Goal: Information Seeking & Learning: Learn about a topic

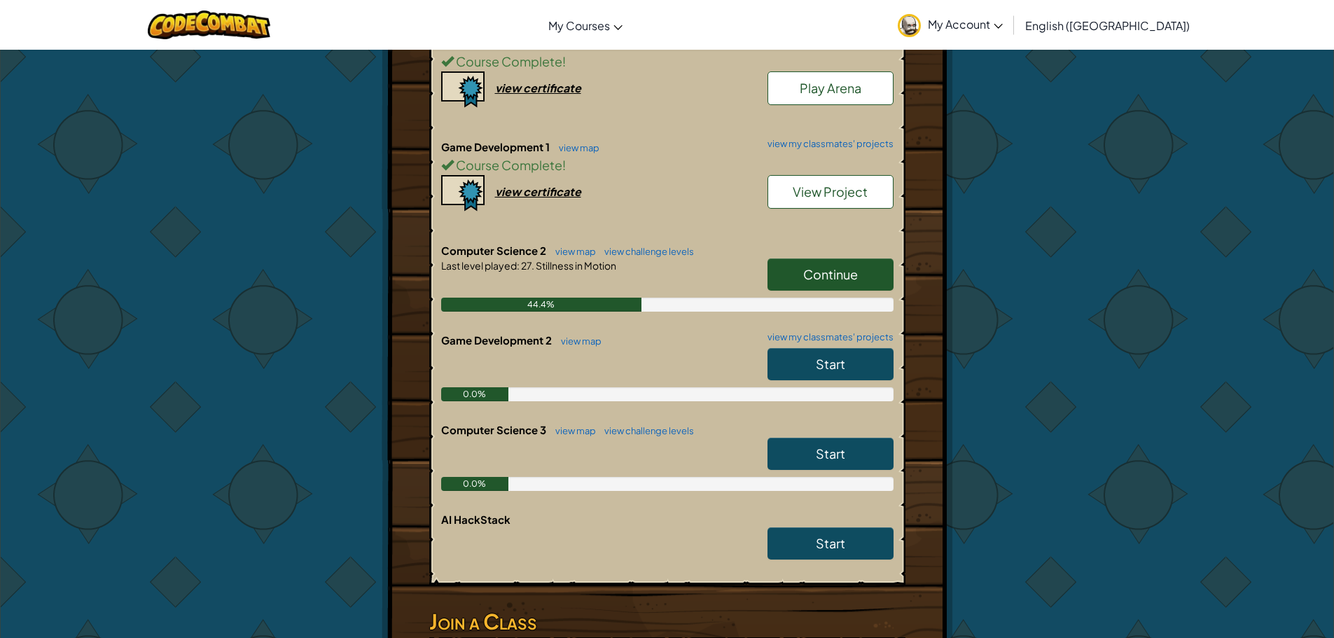
scroll to position [350, 0]
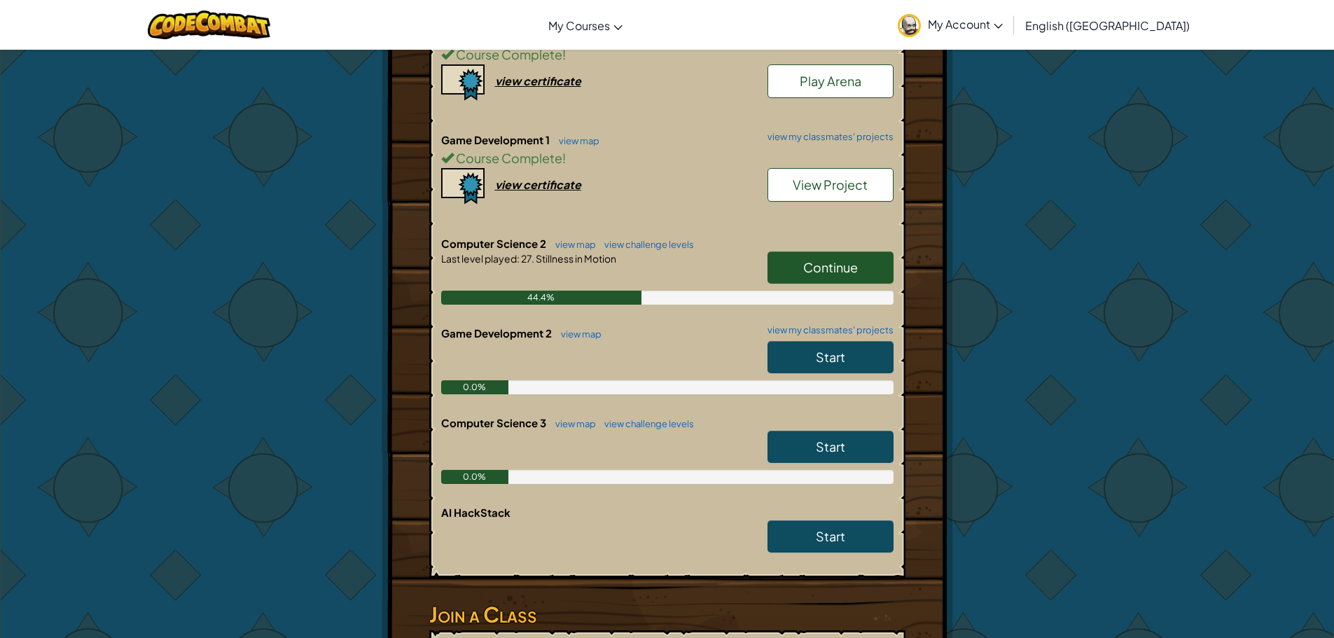
click at [813, 269] on span "Continue" at bounding box center [830, 267] width 55 height 16
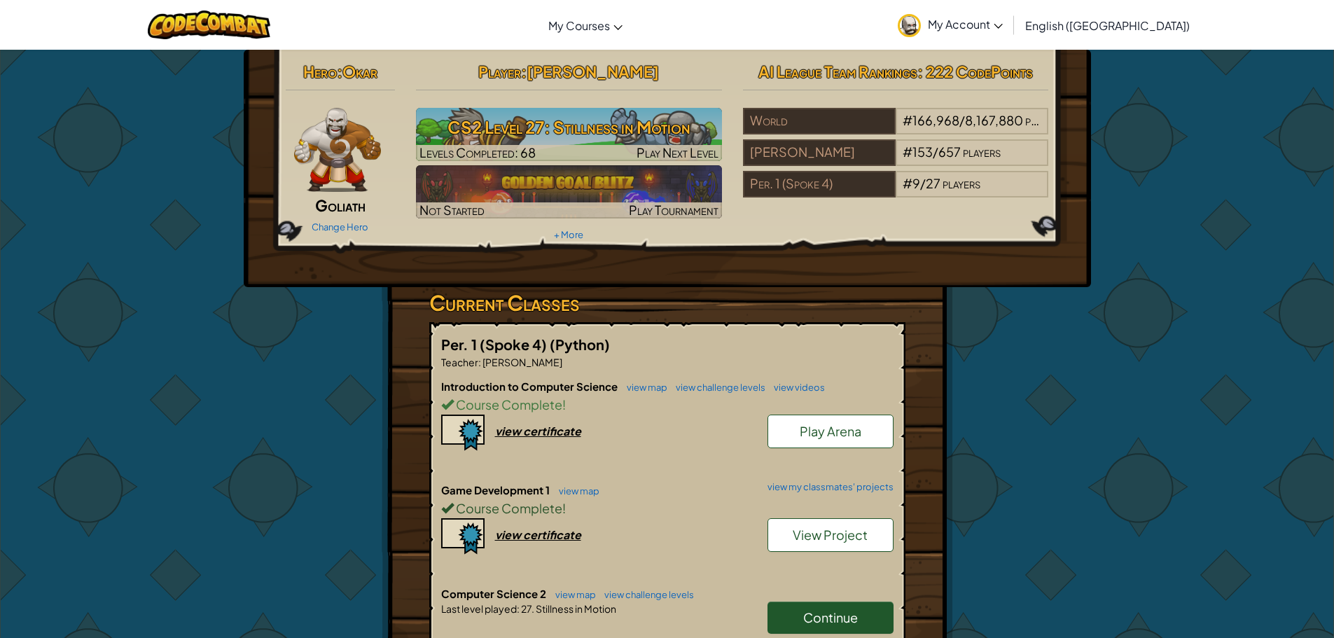
scroll to position [140, 0]
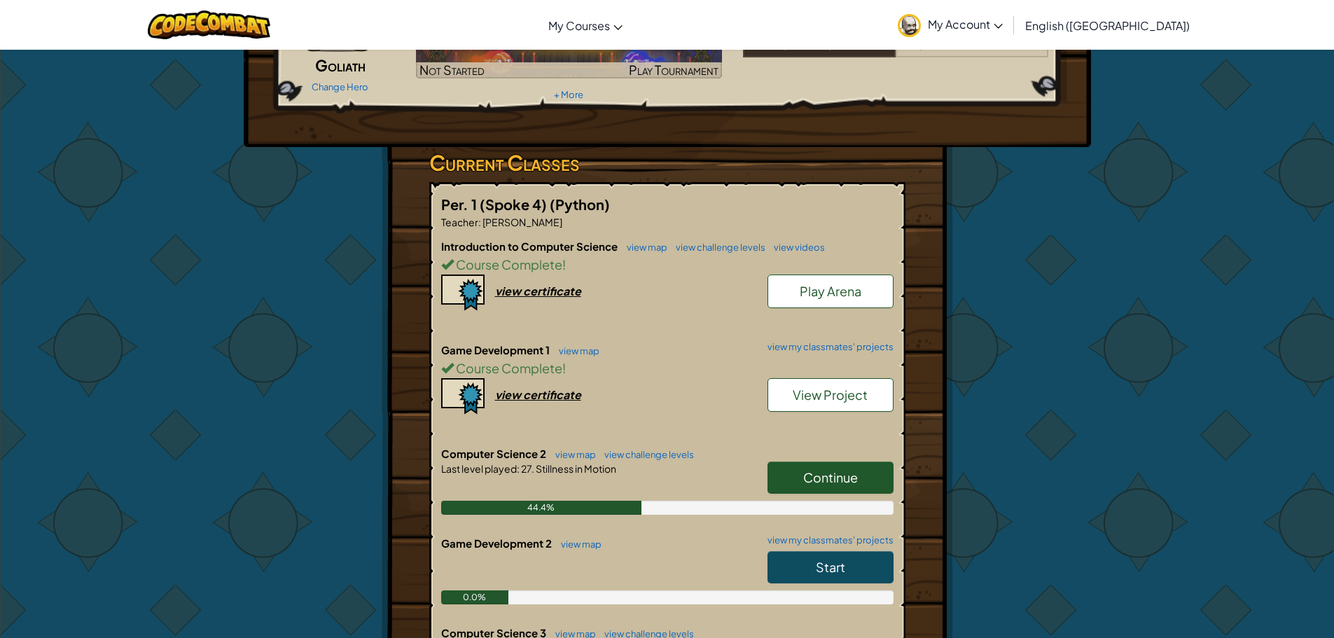
click at [820, 403] on link "View Project" at bounding box center [830, 395] width 126 height 34
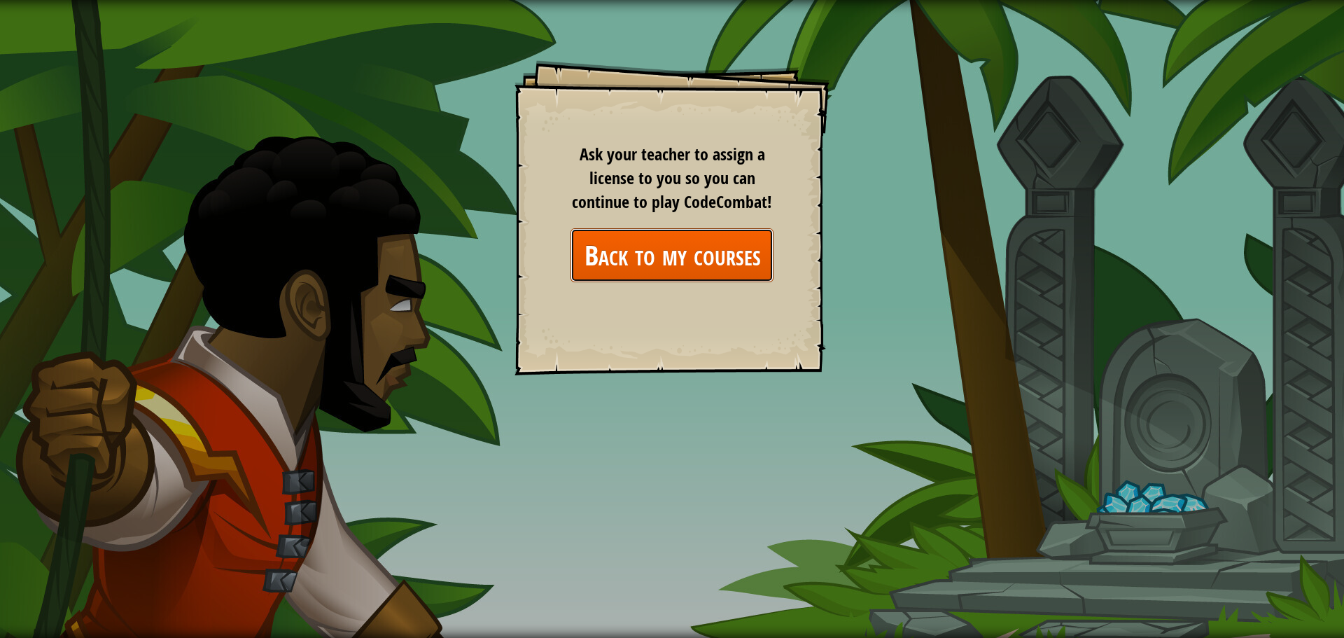
click at [668, 264] on link "Back to my courses" at bounding box center [672, 255] width 203 height 54
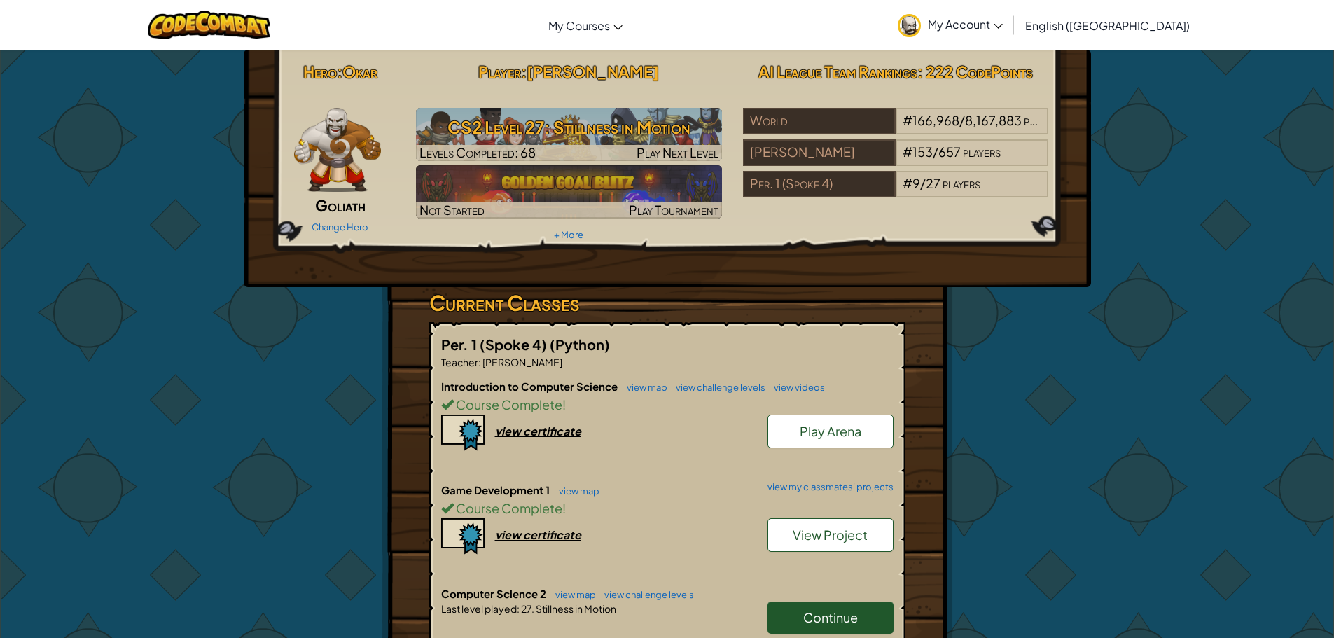
click at [854, 431] on span "Play Arena" at bounding box center [830, 431] width 62 height 16
